Goal: Task Accomplishment & Management: Manage account settings

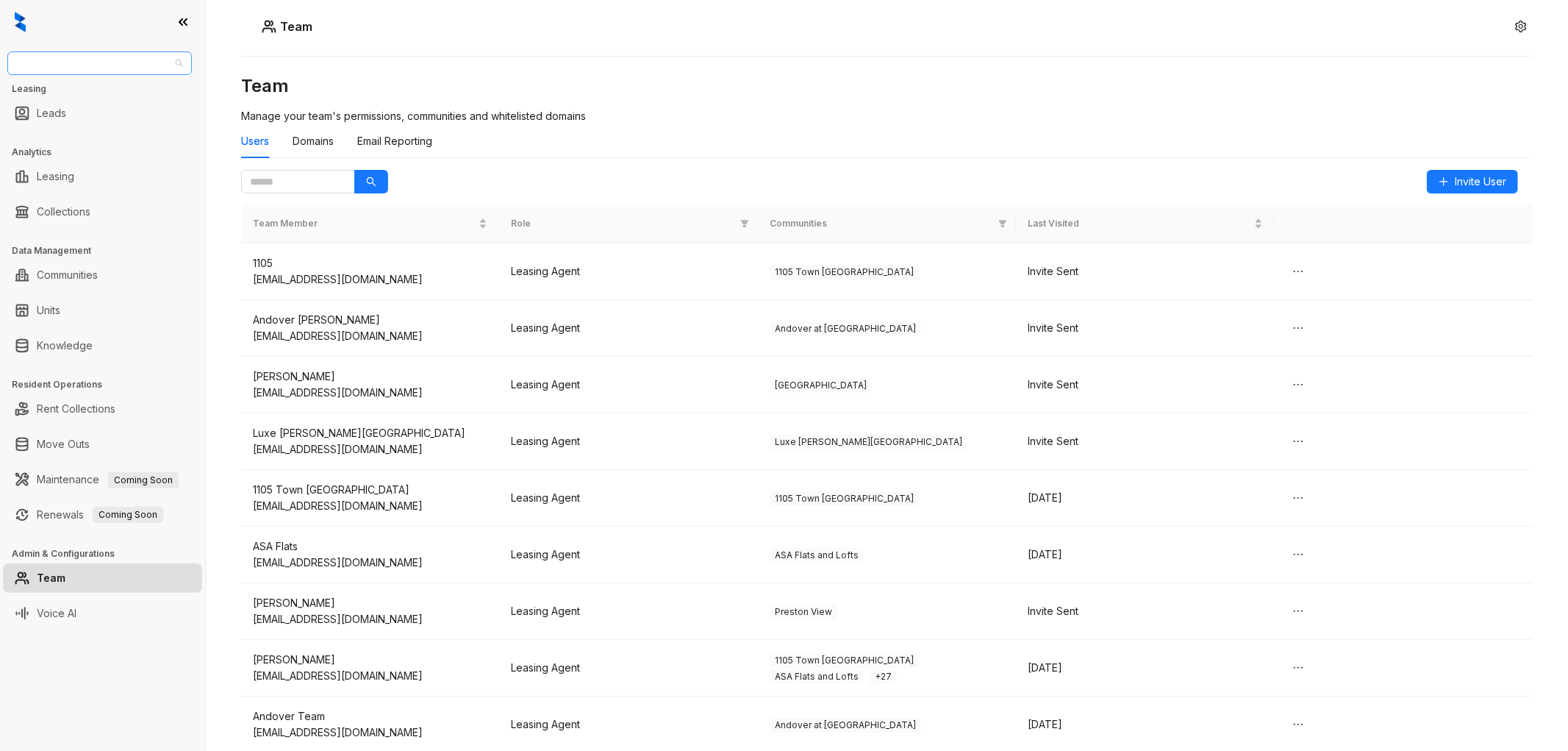
drag, startPoint x: 102, startPoint y: 63, endPoint x: 131, endPoint y: 71, distance: 30.1
click at [103, 63] on span "Magnolia Capital" at bounding box center [99, 63] width 167 height 22
type input "**"
click at [76, 115] on div "RR Living" at bounding box center [99, 116] width 161 height 16
click at [66, 588] on link "Team" at bounding box center [51, 578] width 29 height 30
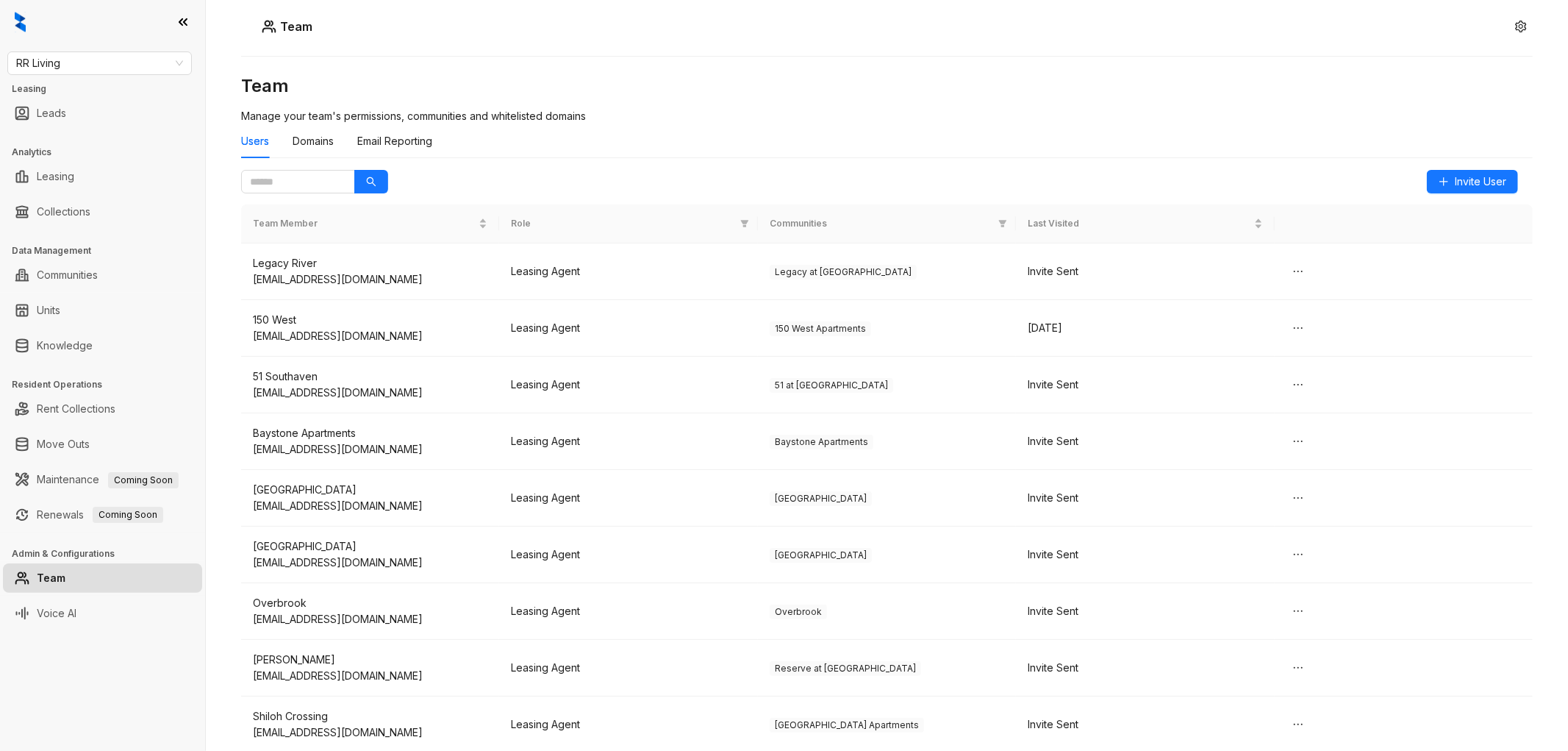
scroll to position [816, 0]
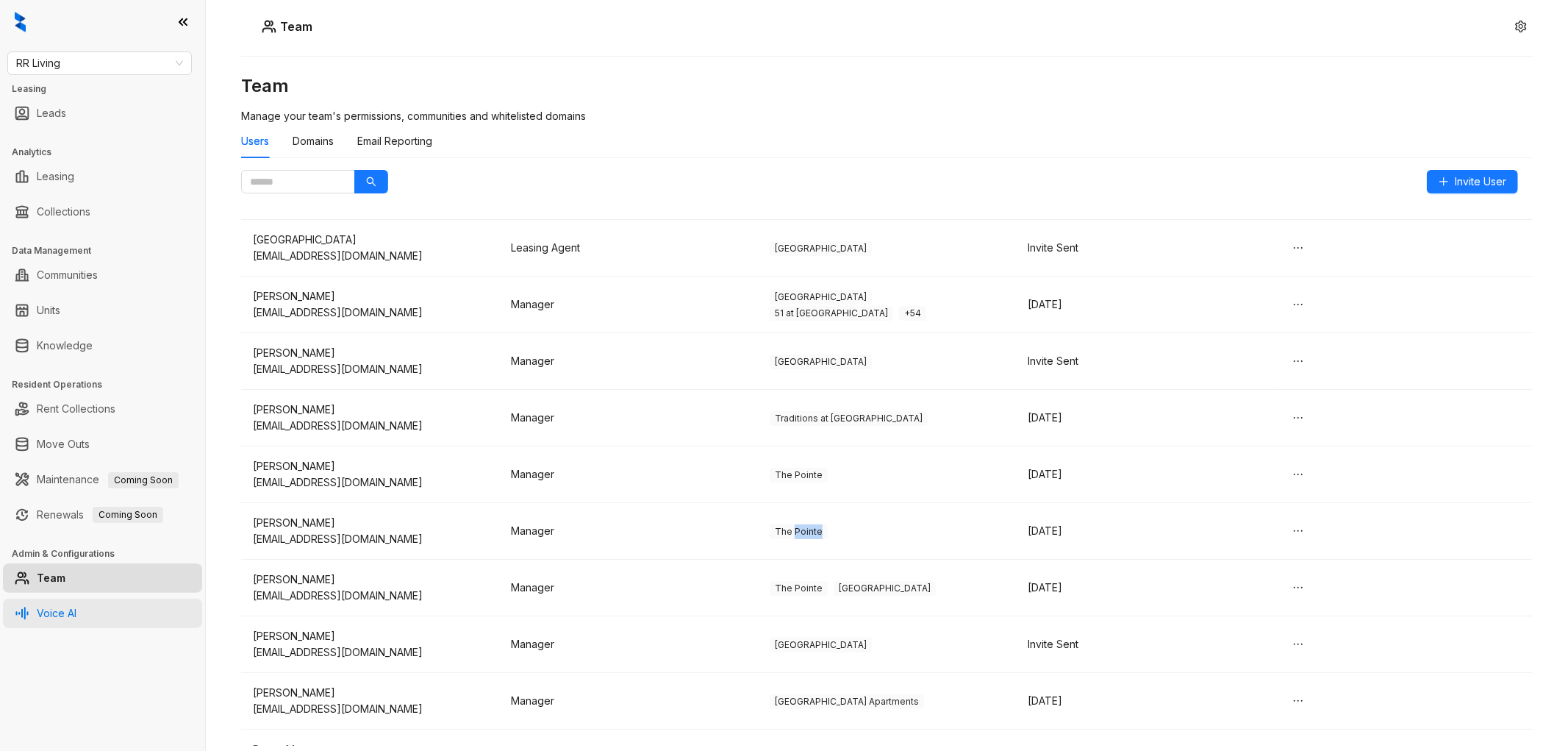
click at [77, 607] on link "Voice AI" at bounding box center [56, 613] width 40 height 30
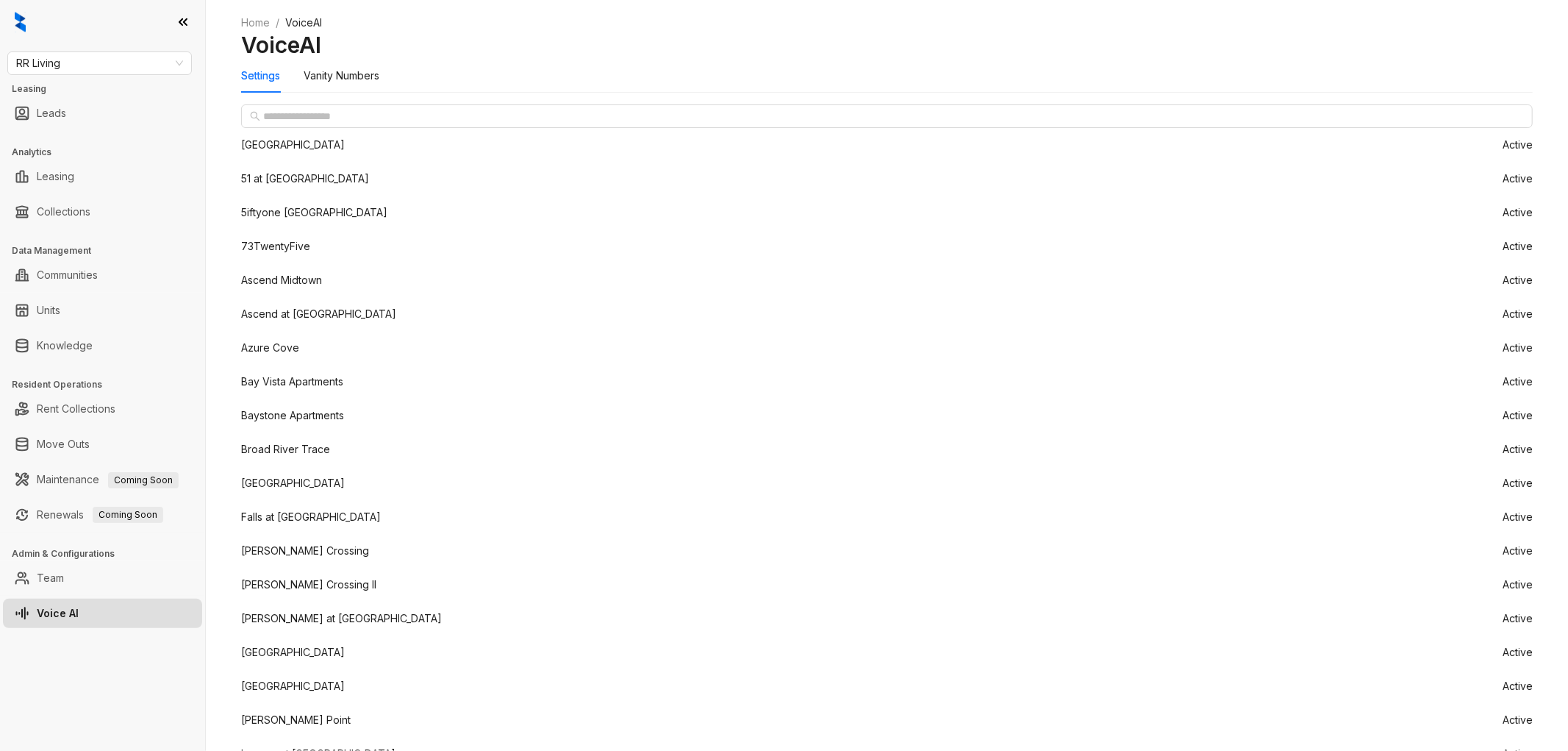
click at [299, 255] on div "73TwentyFive" at bounding box center [276, 246] width 69 height 16
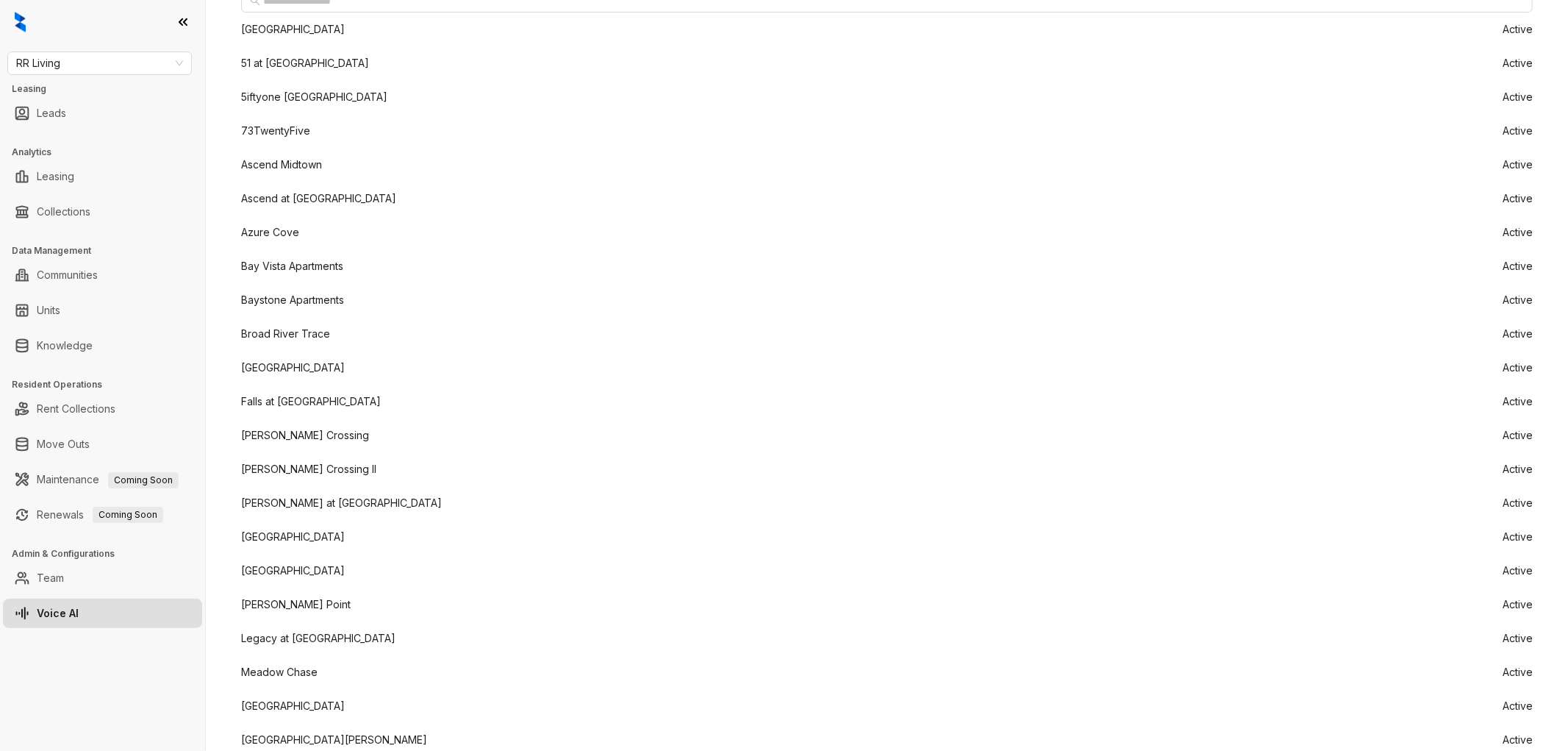
scroll to position [817, 0]
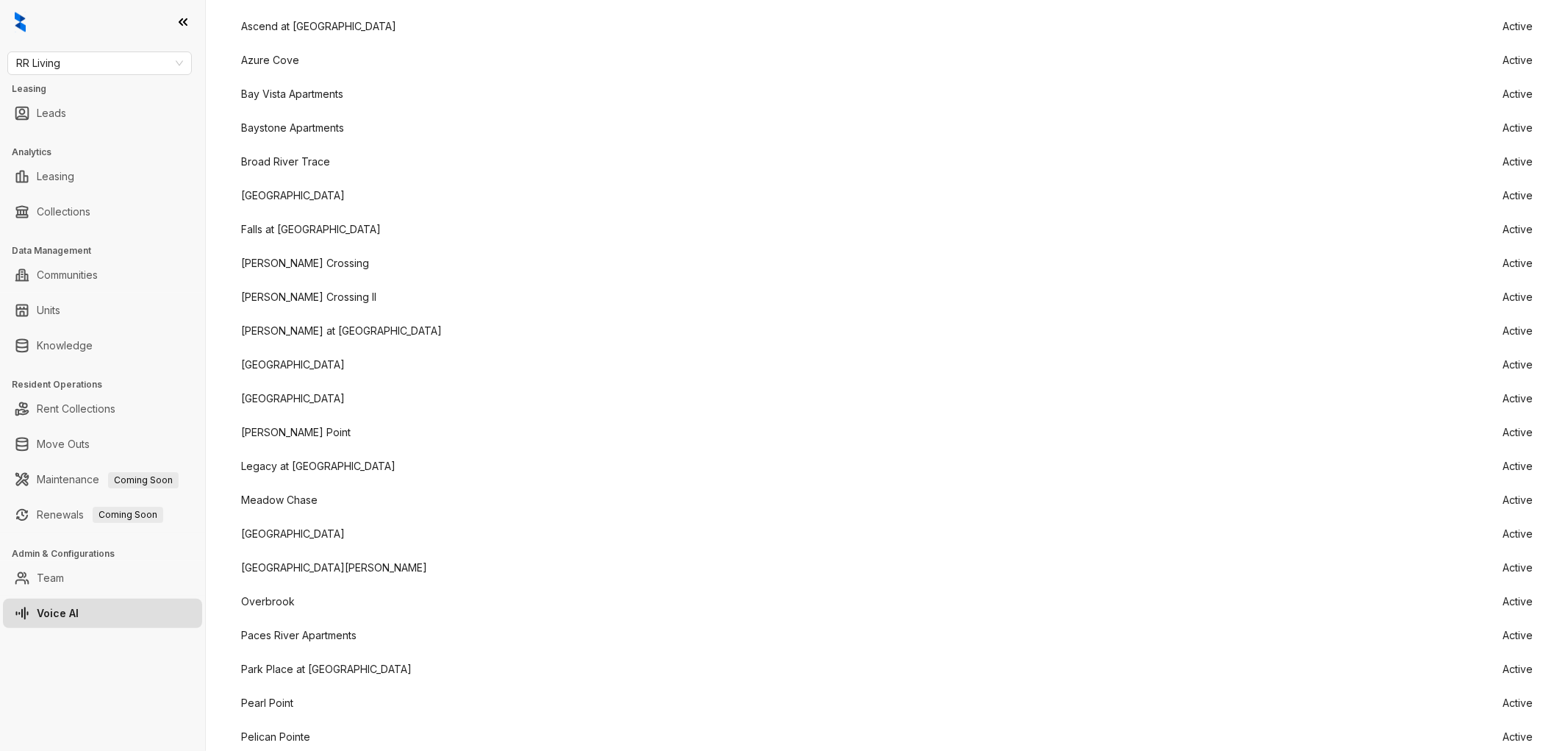
scroll to position [1471, 0]
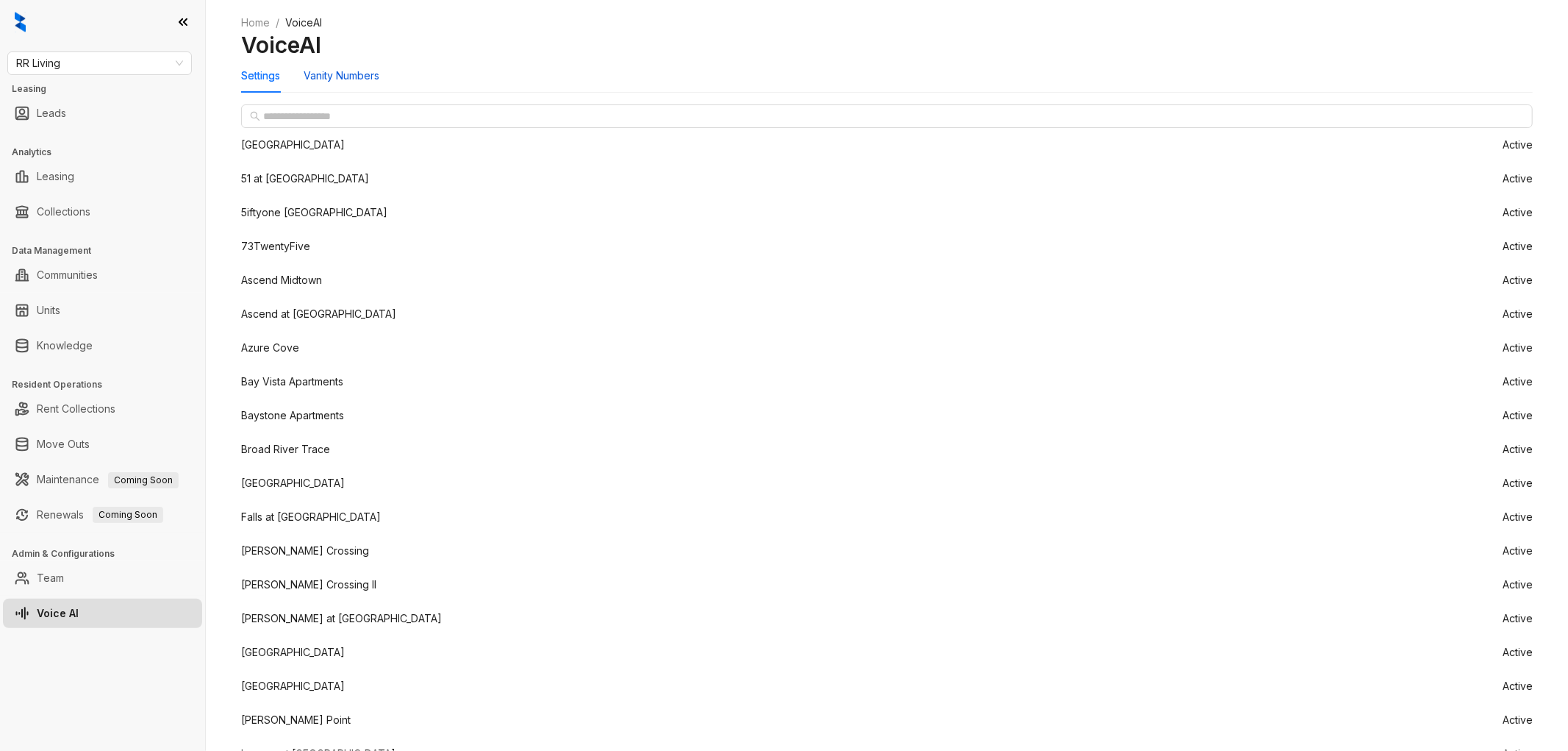
click at [350, 84] on div "Vanity Numbers" at bounding box center [341, 75] width 76 height 16
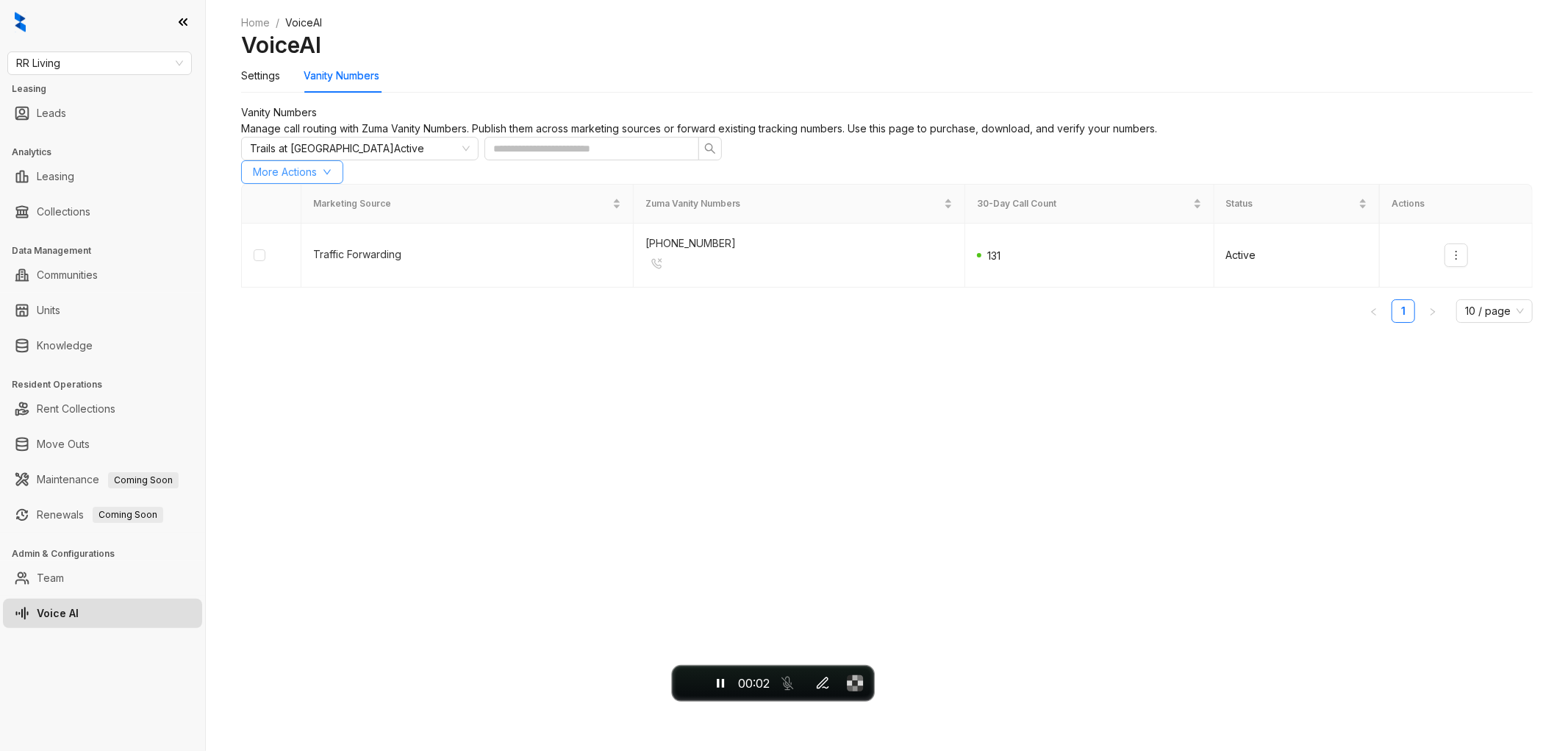
click at [317, 180] on span "More Actions" at bounding box center [285, 172] width 64 height 16
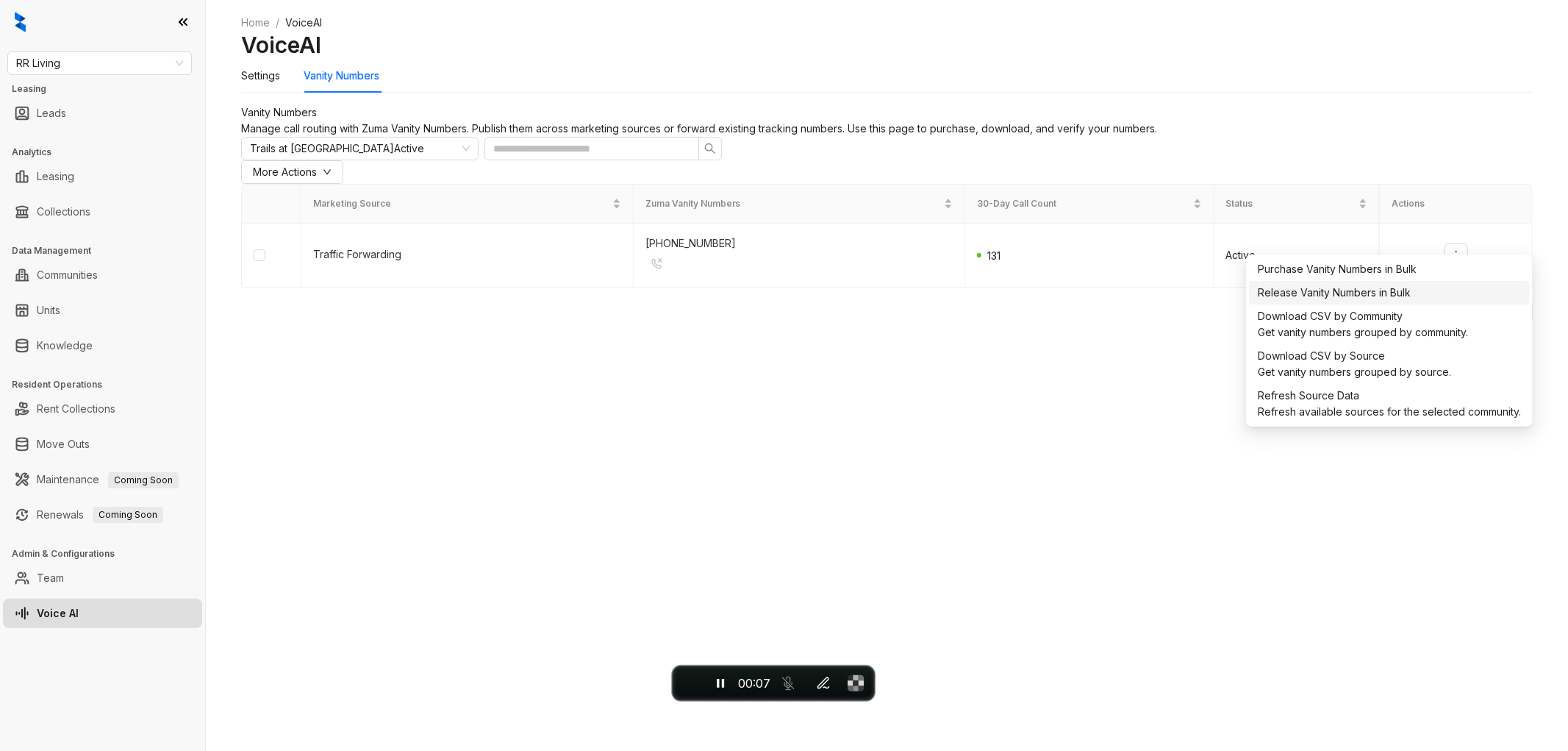
click at [1342, 300] on div "Release Vanity Numbers in Bulk" at bounding box center [1389, 292] width 263 height 16
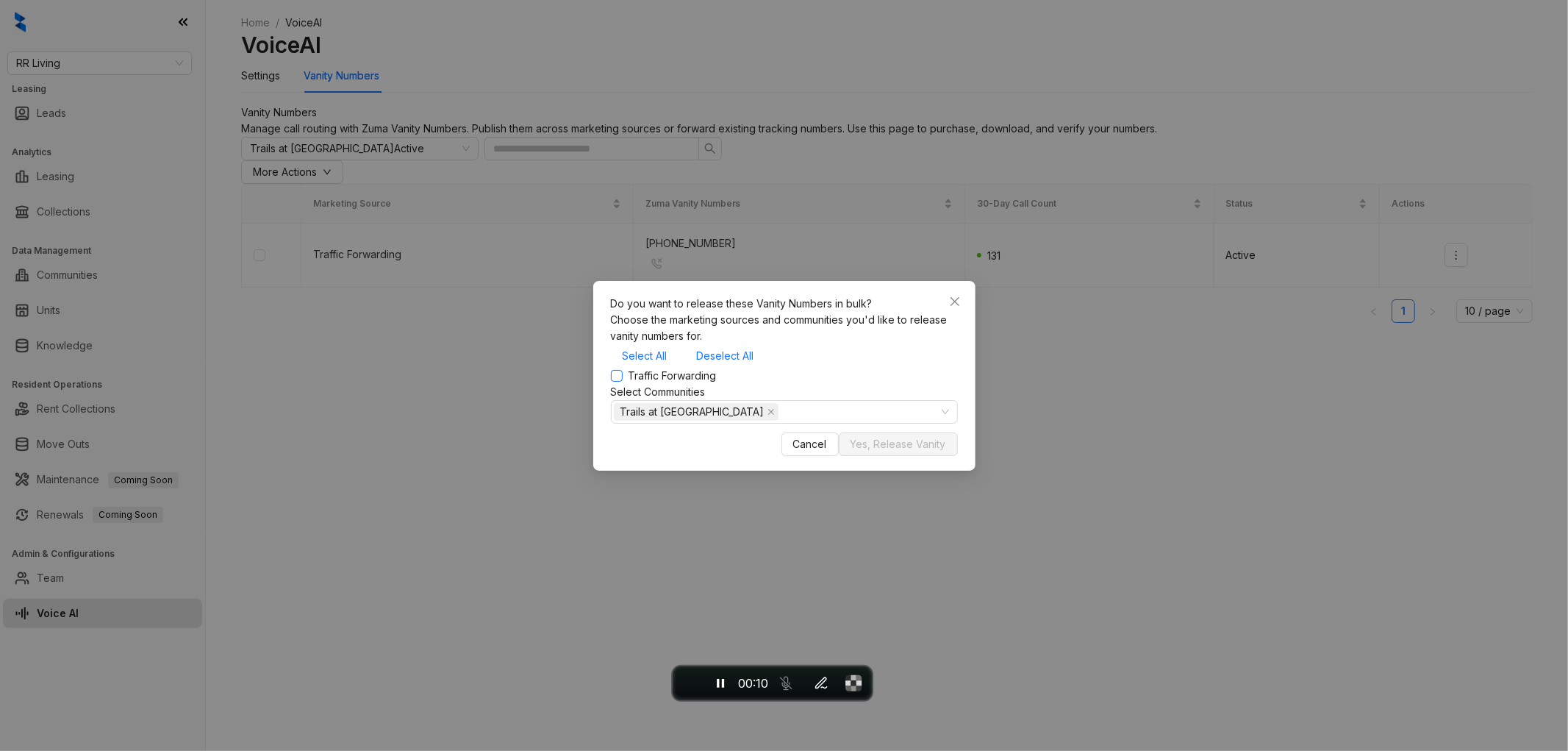
click at [636, 382] on span "Traffic Forwarding" at bounding box center [673, 375] width 100 height 16
click at [900, 452] on span "Yes, Release Vanity" at bounding box center [898, 444] width 96 height 16
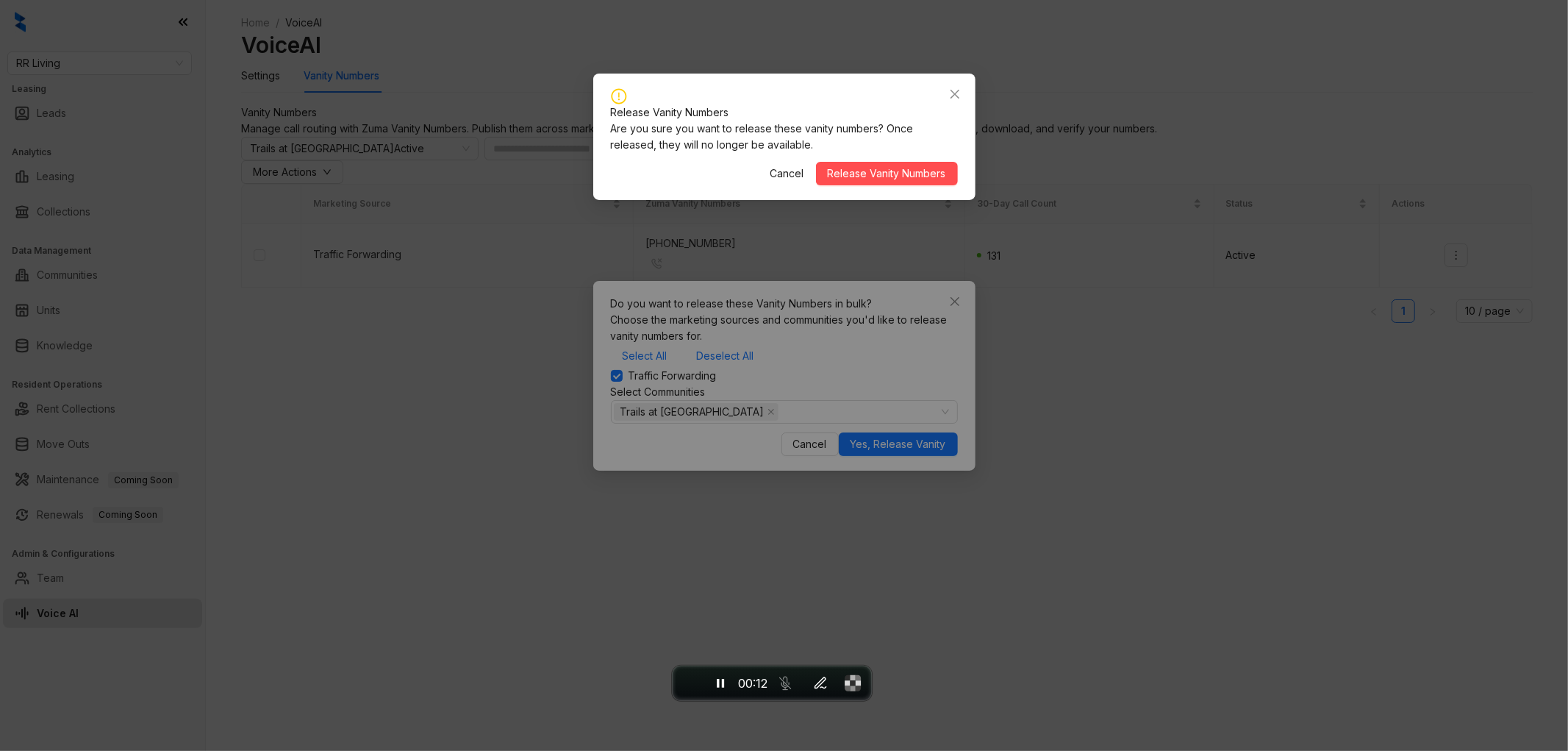
click at [907, 177] on span "Release Vanity Numbers" at bounding box center [887, 173] width 118 height 16
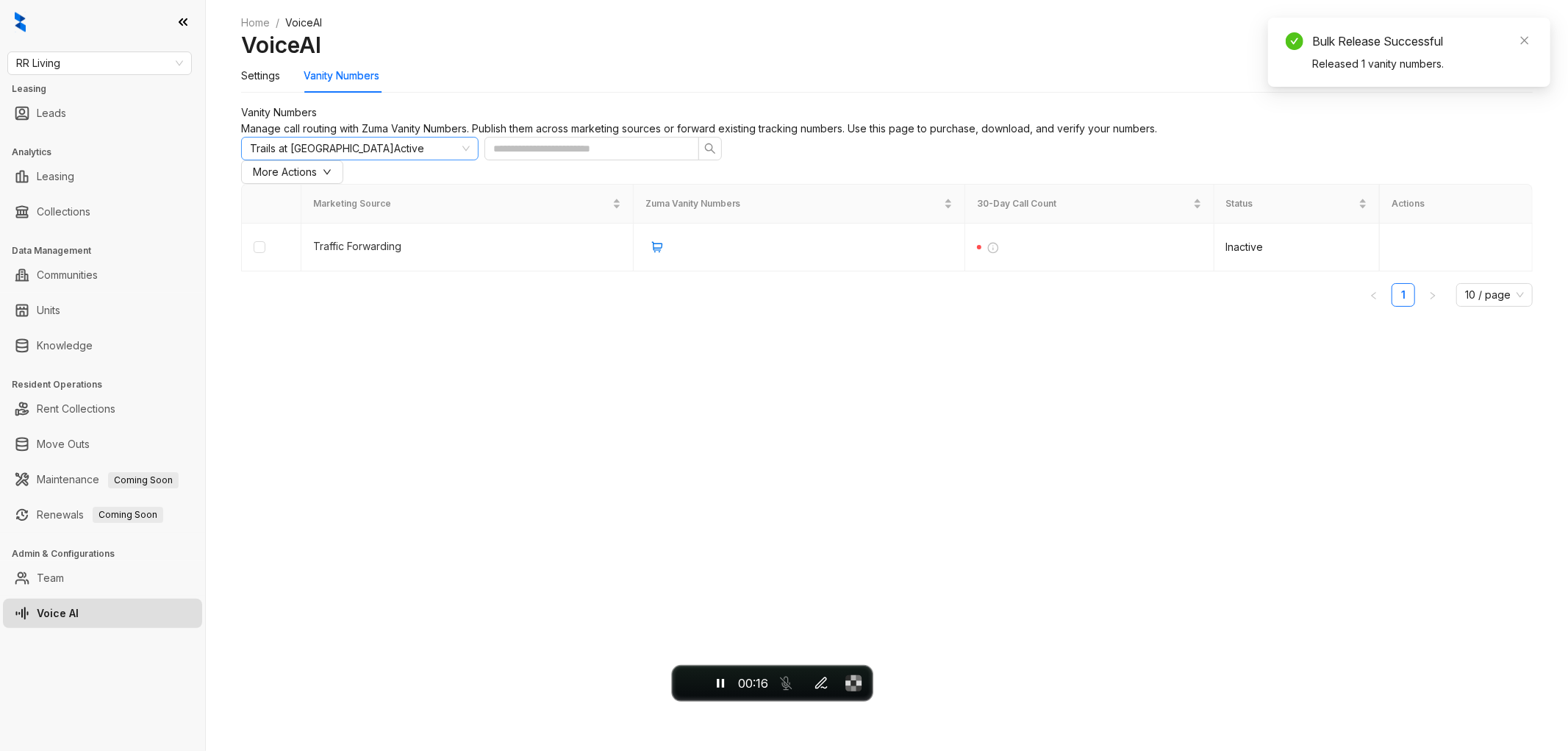
click at [367, 160] on div "Trails at Hunter Pointe Active" at bounding box center [353, 149] width 207 height 22
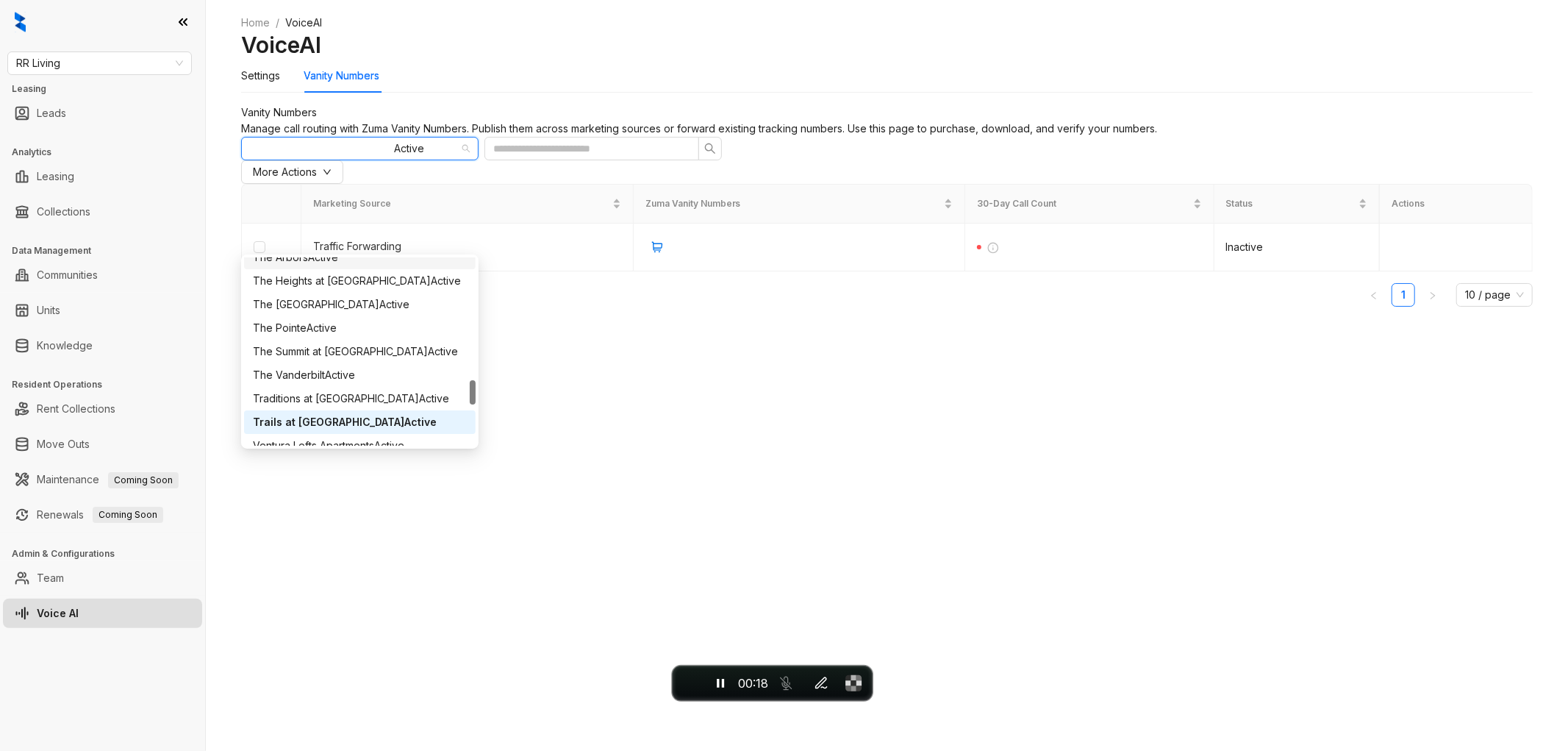
type input "*"
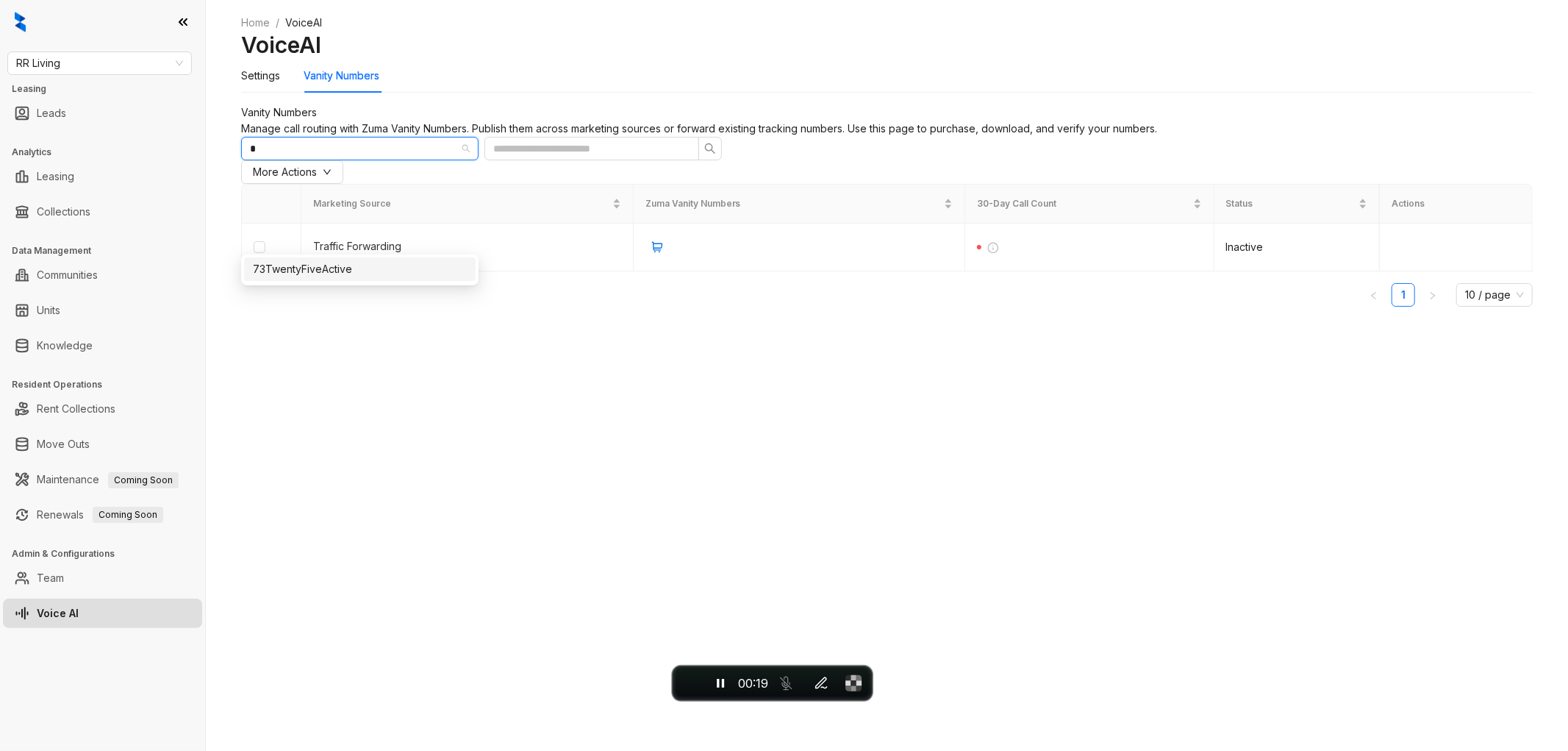
scroll to position [0, 0]
click at [385, 269] on div "73TwentyFive Active" at bounding box center [359, 269] width 214 height 16
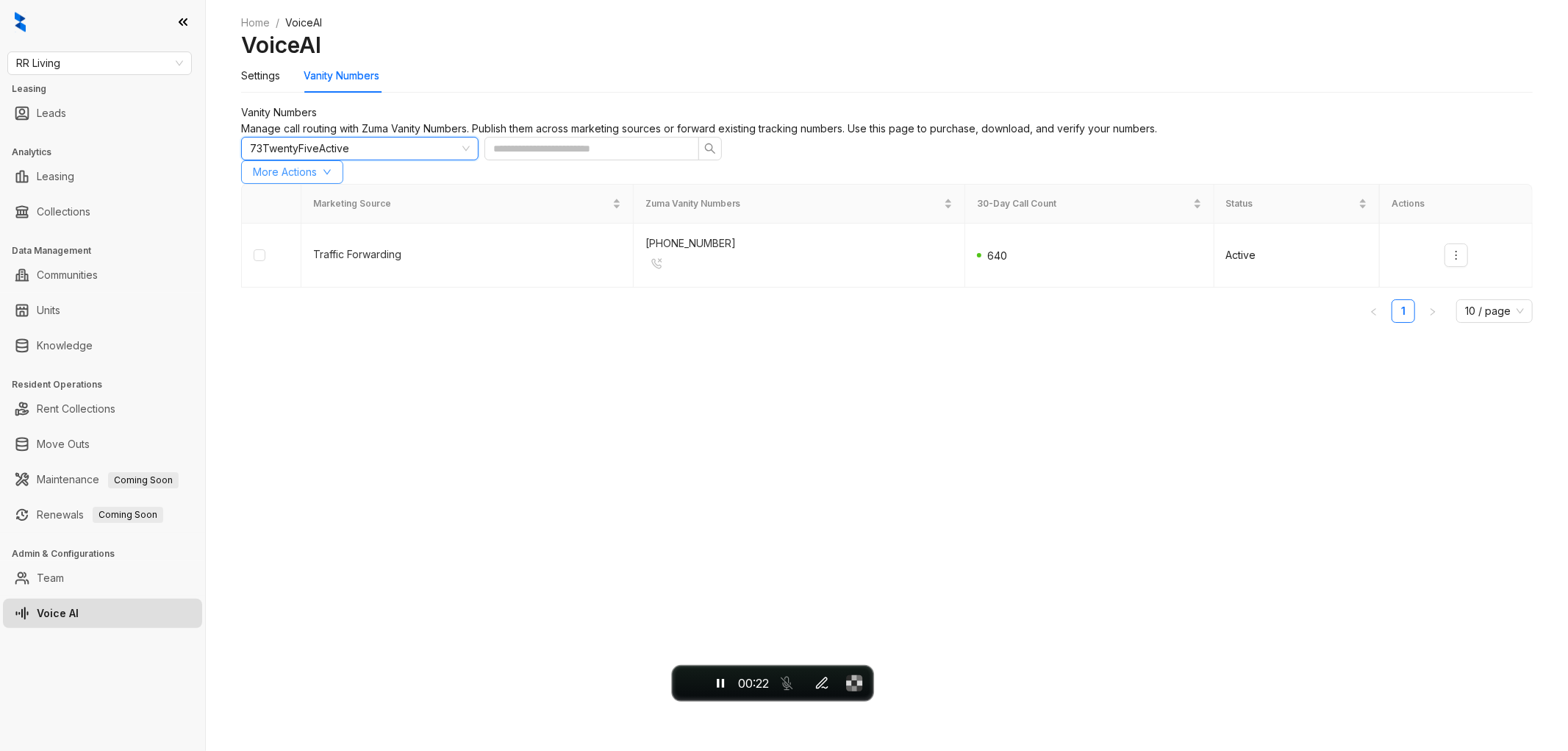
click at [317, 180] on span "More Actions" at bounding box center [285, 172] width 64 height 16
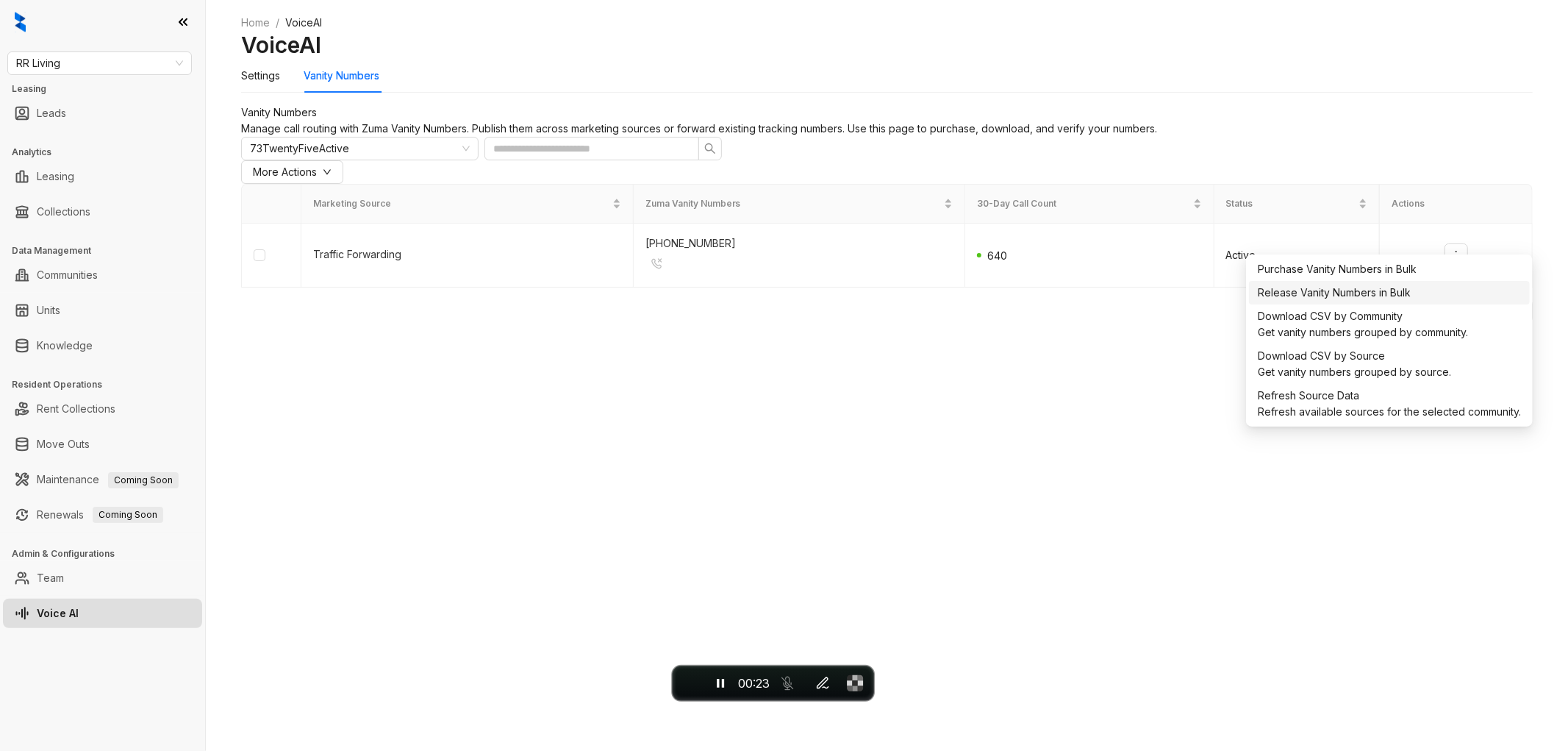
click at [1365, 301] on div "Release Vanity Numbers in Bulk" at bounding box center [1389, 292] width 263 height 16
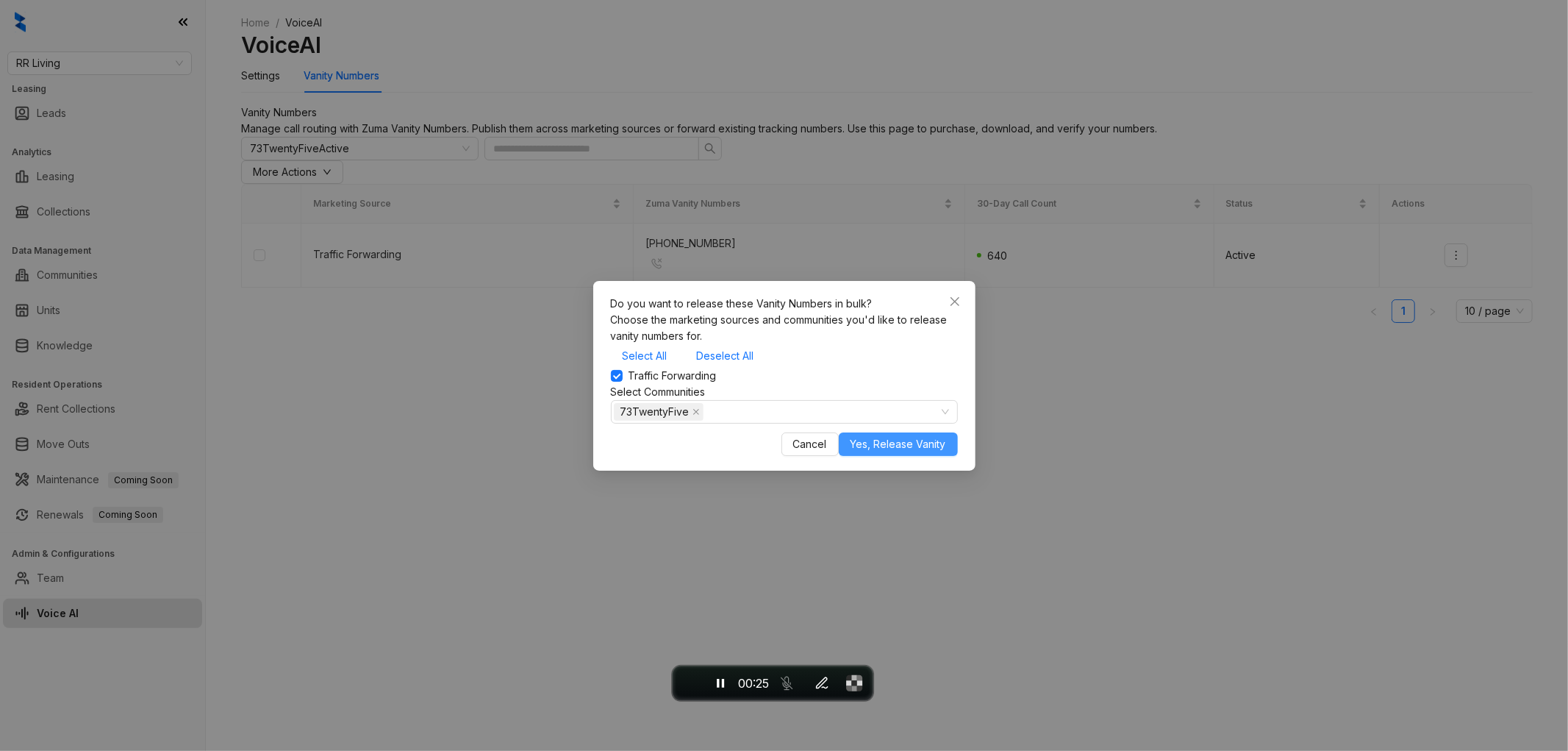
click at [899, 452] on span "Yes, Release Vanity" at bounding box center [898, 444] width 96 height 16
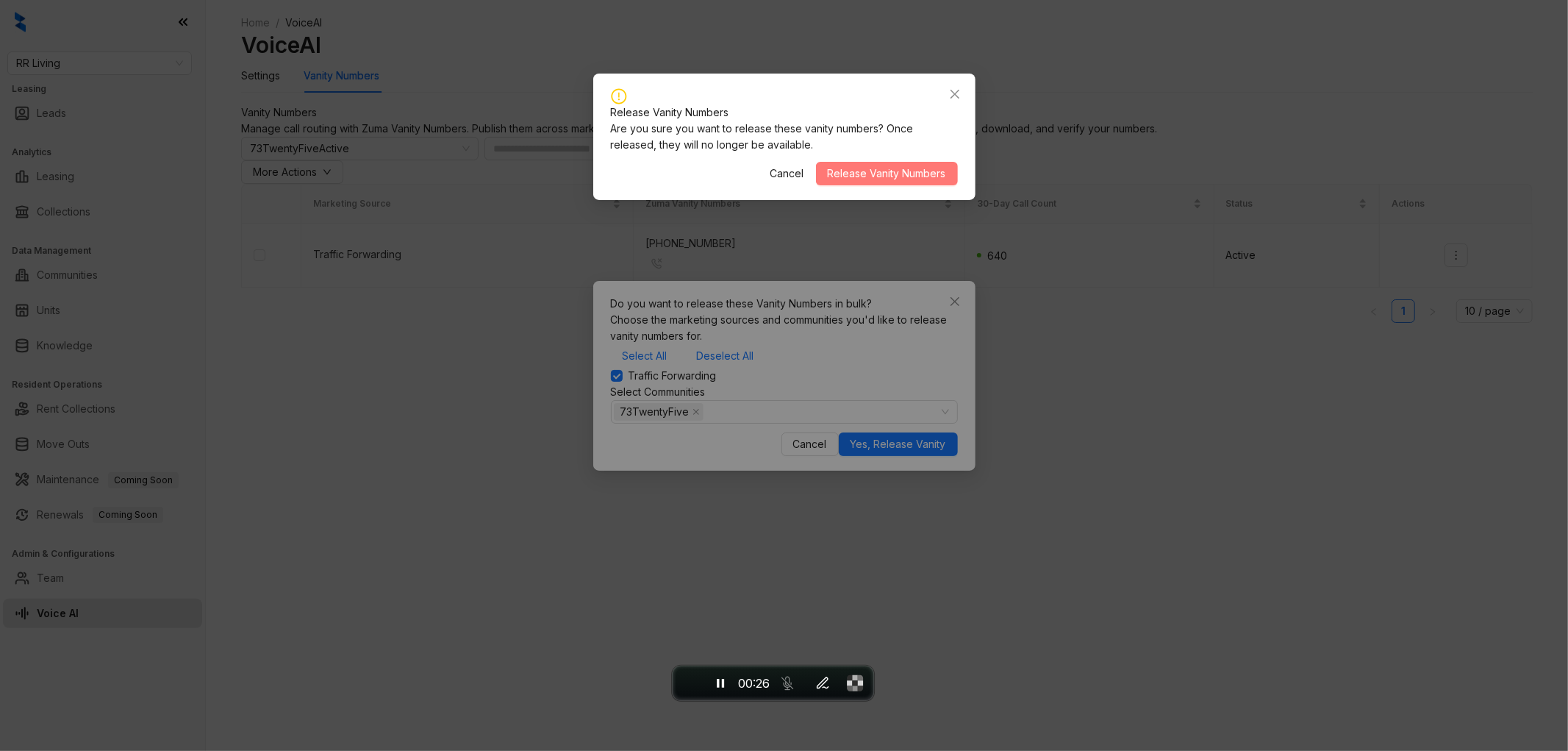
click at [905, 175] on span "Release Vanity Numbers" at bounding box center [887, 173] width 118 height 16
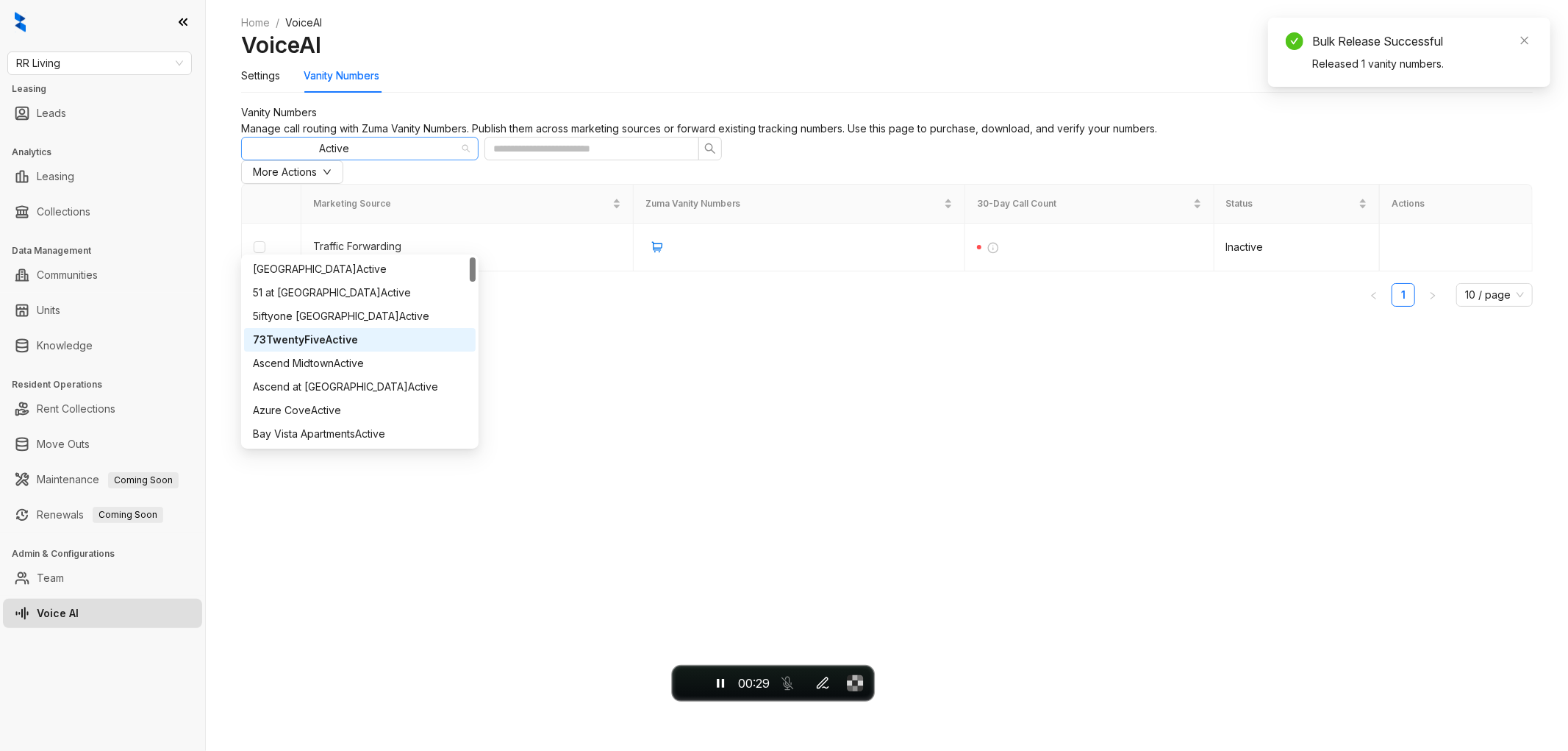
click at [330, 160] on div "73TwentyFive Active" at bounding box center [353, 149] width 207 height 22
type input "**"
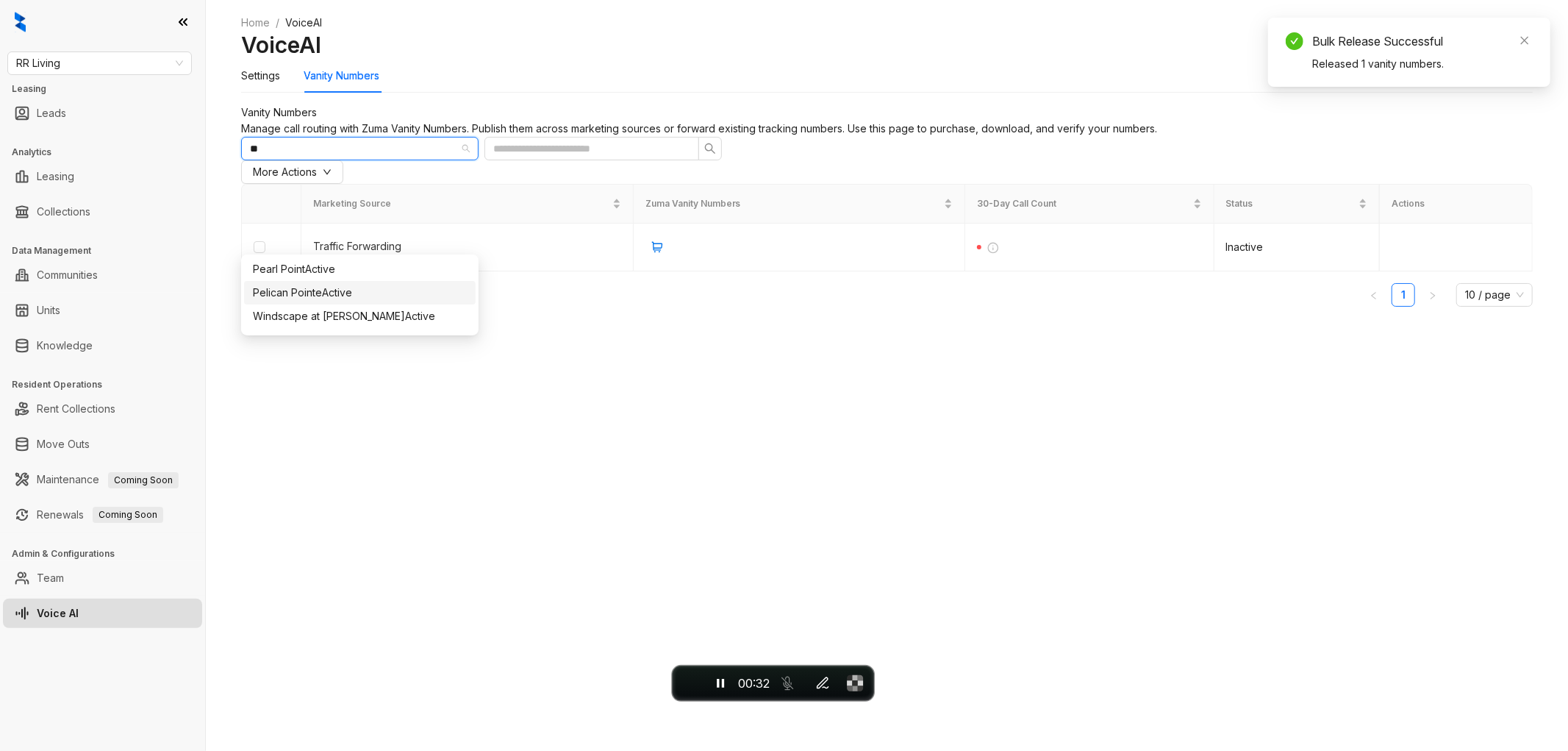
click at [305, 294] on span "Pelican Pointe" at bounding box center [287, 292] width 69 height 13
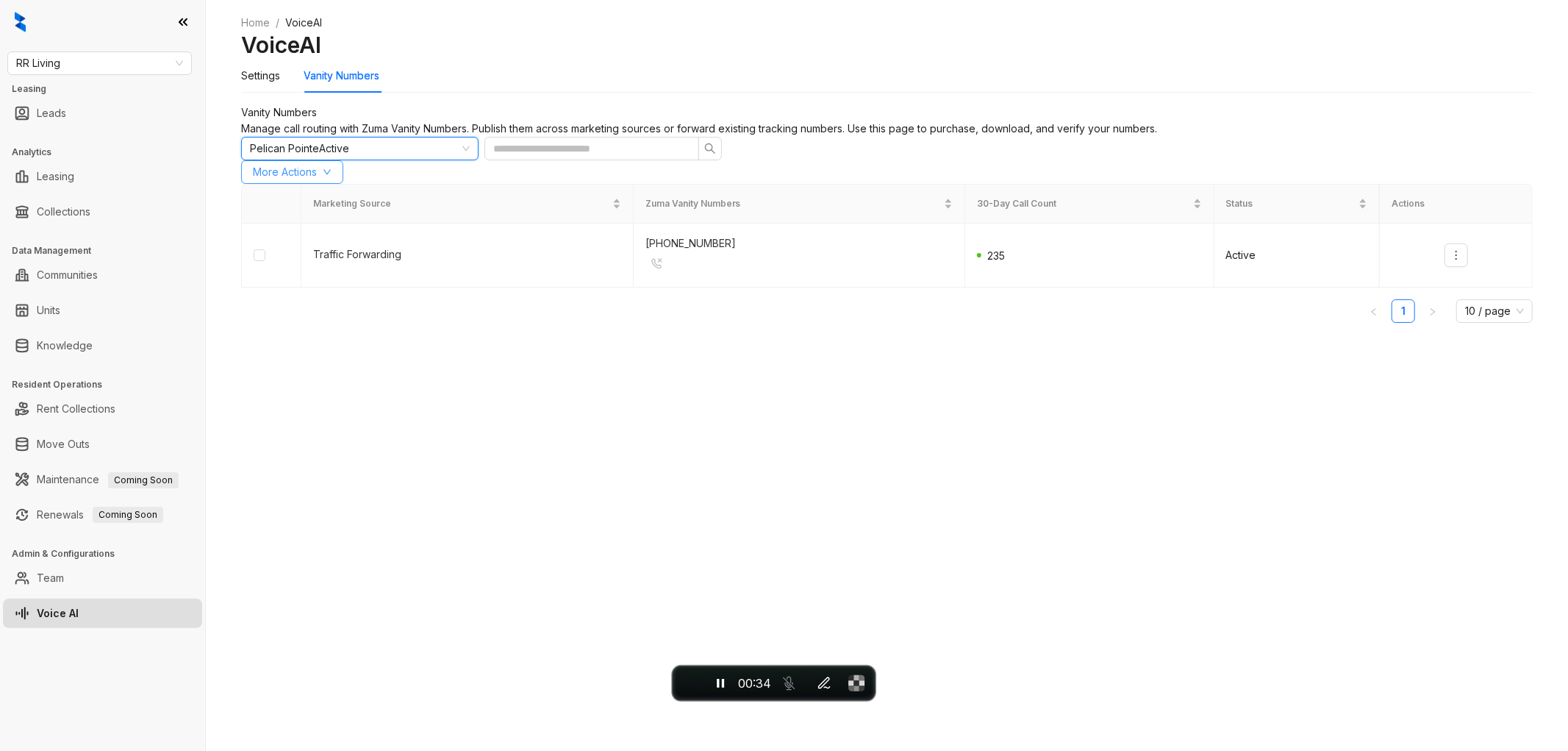
click at [317, 180] on span "More Actions" at bounding box center [285, 172] width 64 height 16
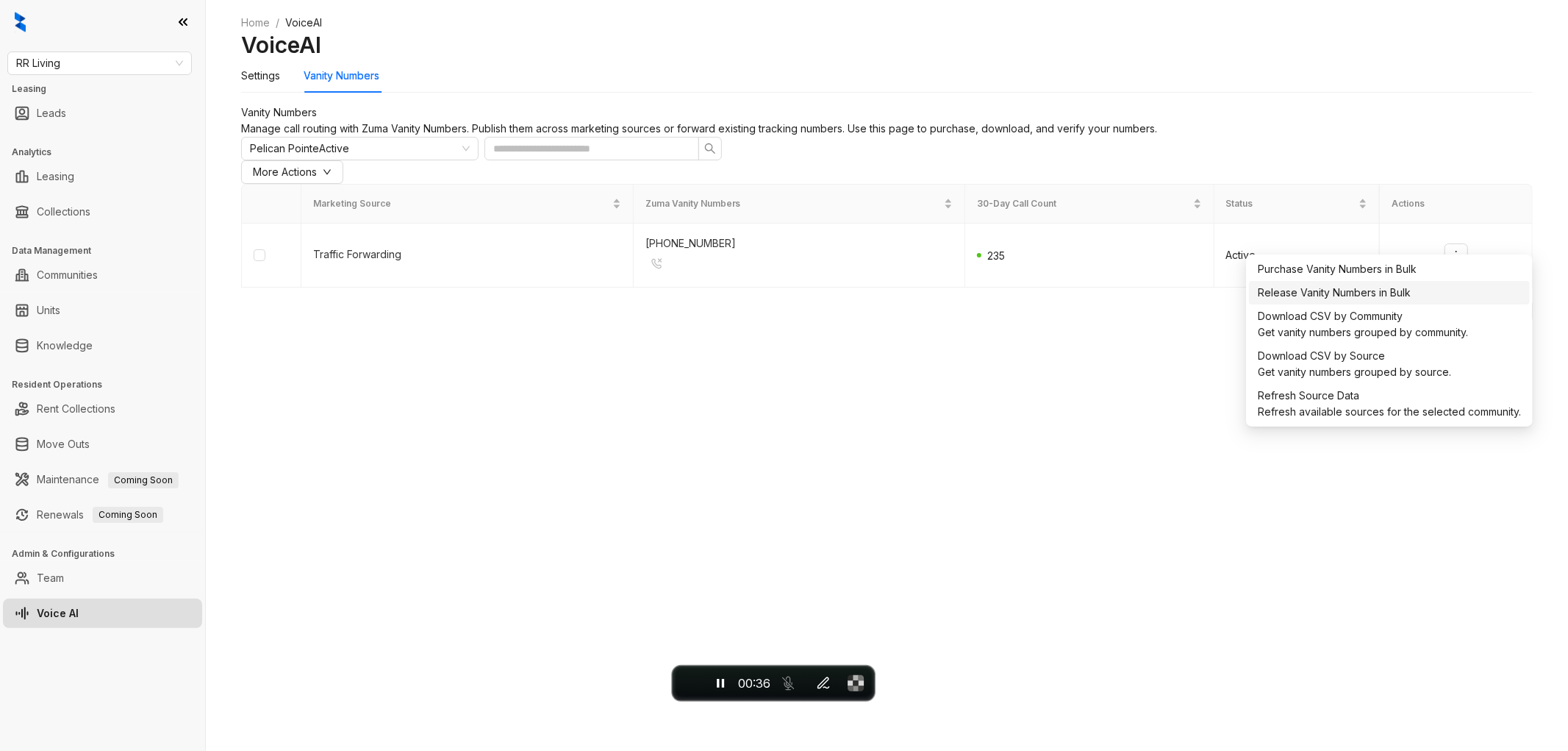
click at [1351, 296] on div "Release Vanity Numbers in Bulk" at bounding box center [1389, 292] width 263 height 16
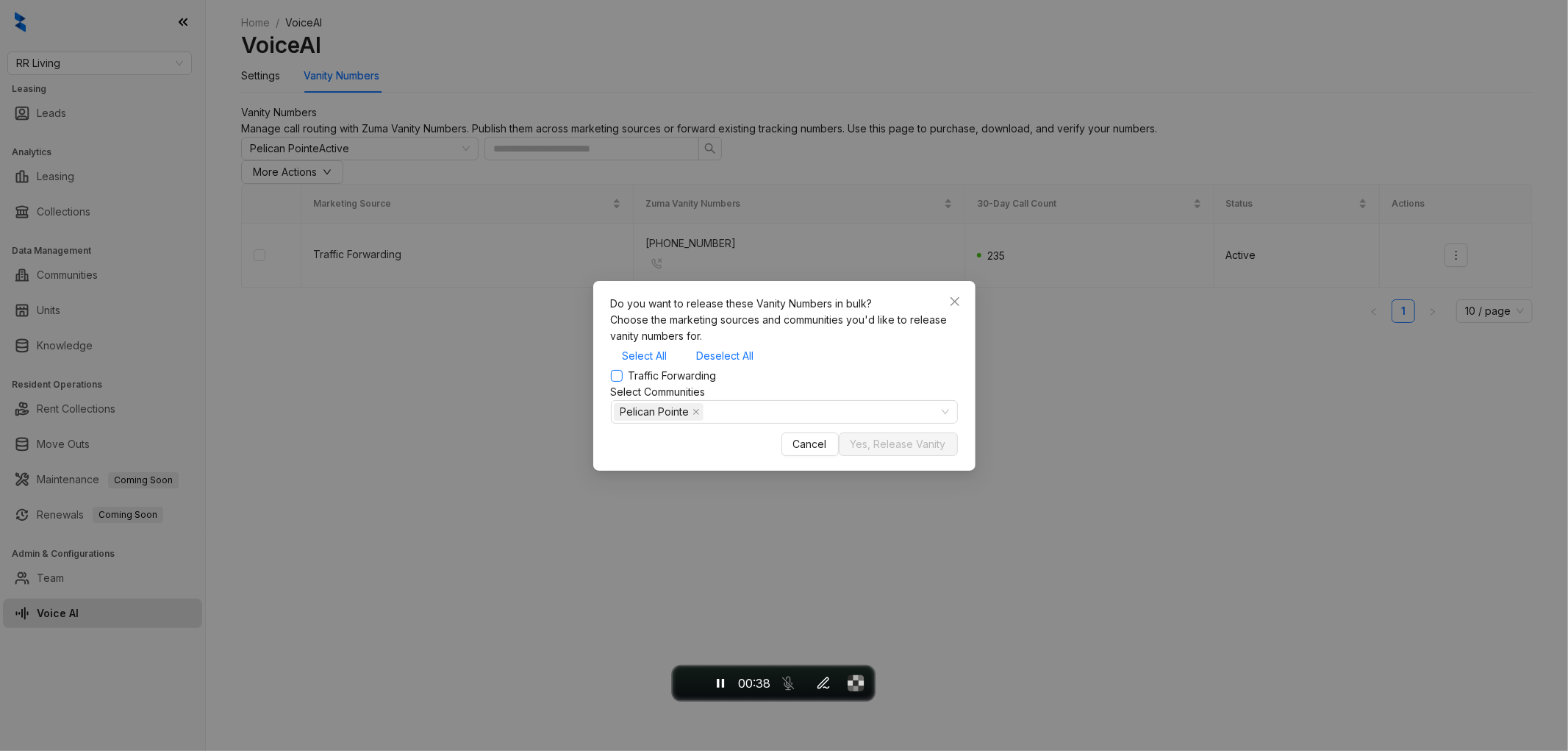
click at [667, 378] on span "Traffic Forwarding" at bounding box center [673, 375] width 100 height 16
click at [883, 452] on span "Yes, Release Vanity" at bounding box center [898, 444] width 96 height 16
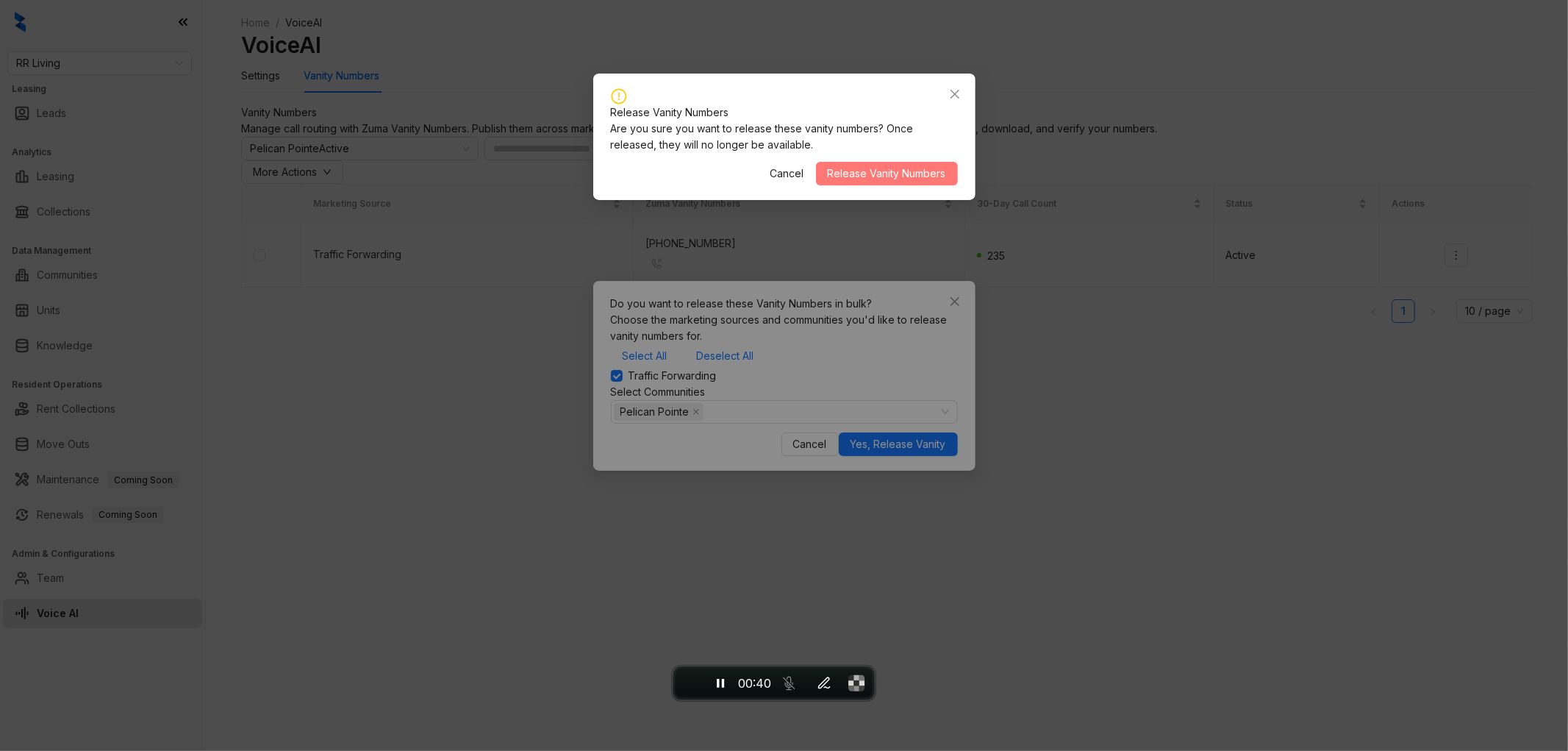
click at [891, 170] on span "Release Vanity Numbers" at bounding box center [887, 173] width 118 height 16
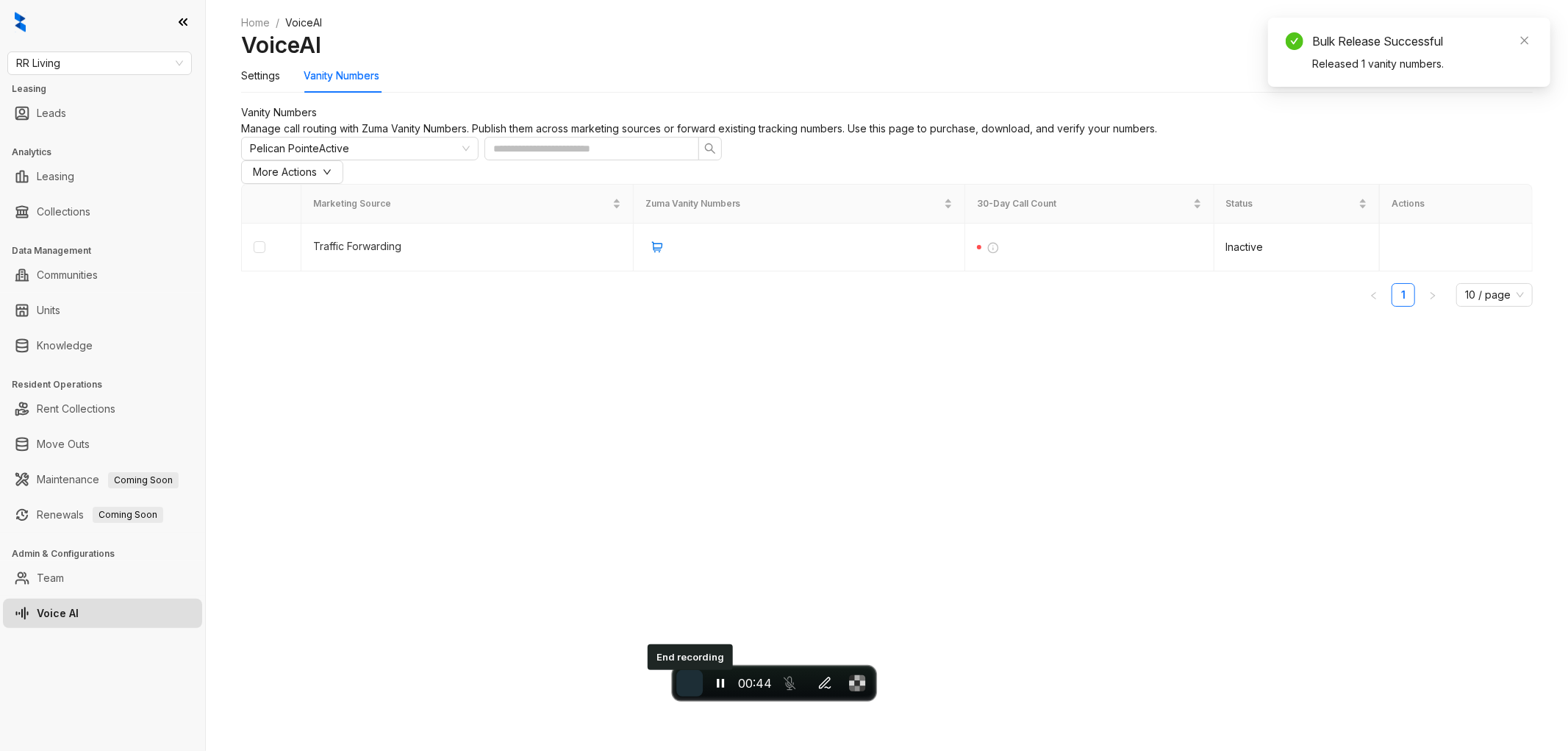
click at [690, 683] on span "End recording" at bounding box center [690, 683] width 0 height 0
